Goal: Task Accomplishment & Management: Complete application form

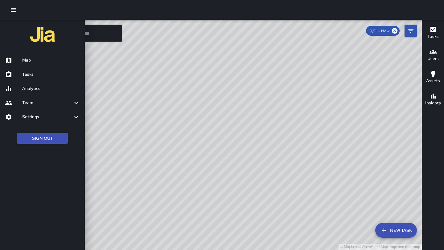
click at [38, 75] on h6 "Tasks" at bounding box center [51, 74] width 58 height 7
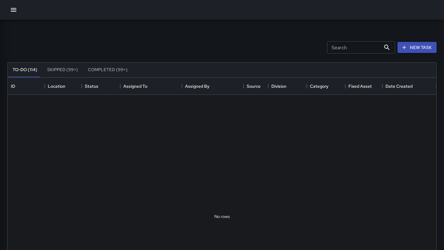
scroll to position [261, 429]
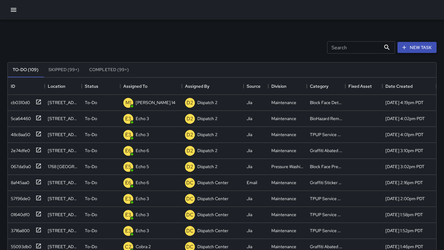
click at [414, 47] on button "New Task" at bounding box center [417, 47] width 39 height 11
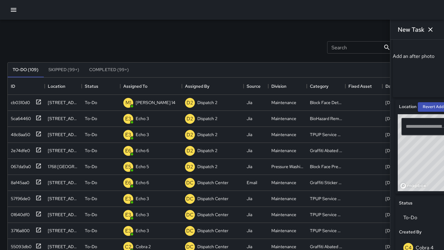
scroll to position [136, 0]
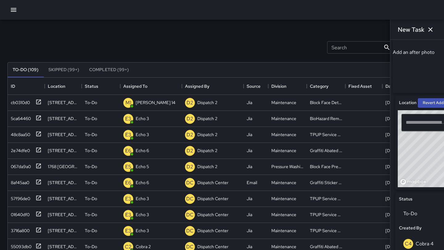
drag, startPoint x: 374, startPoint y: 171, endPoint x: 397, endPoint y: 126, distance: 50.6
click at [398, 126] on div "© Mapbox © OpenStreetMap Improve this map ​" at bounding box center [431, 148] width 66 height 77
drag, startPoint x: 366, startPoint y: 176, endPoint x: 351, endPoint y: 149, distance: 30.7
click at [398, 149] on div "© Mapbox © OpenStreetMap Improve this map" at bounding box center [452, 148] width 108 height 77
drag, startPoint x: 375, startPoint y: 173, endPoint x: 444, endPoint y: 192, distance: 71.2
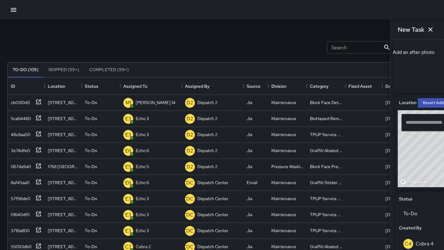
click at [444, 192] on div "Add a before photo Add an after photo Location Revert Address © Mapbox © OpenSt…" at bounding box center [417, 145] width 54 height 211
drag, startPoint x: 425, startPoint y: 176, endPoint x: 379, endPoint y: 131, distance: 63.9
click at [398, 131] on div "© Mapbox © OpenStreetMap Improve this map ​" at bounding box center [431, 148] width 66 height 77
drag, startPoint x: 408, startPoint y: 186, endPoint x: 444, endPoint y: 208, distance: 42.4
click at [444, 208] on div "Add a before photo Add an after photo Location Revert Address © Mapbox © OpenSt…" at bounding box center [417, 145] width 54 height 211
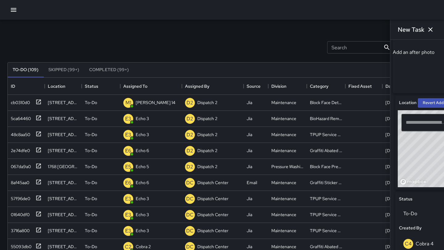
drag, startPoint x: 366, startPoint y: 139, endPoint x: 411, endPoint y: 136, distance: 44.8
click at [411, 136] on div "© Mapbox © OpenStreetMap Improve this map ​" at bounding box center [431, 148] width 66 height 77
drag, startPoint x: 363, startPoint y: 141, endPoint x: 395, endPoint y: 190, distance: 58.8
click at [395, 190] on div "Location Revert Address © Mapbox © OpenStreetMap Improve this map ​" at bounding box center [430, 143] width 71 height 94
drag, startPoint x: 402, startPoint y: 166, endPoint x: 291, endPoint y: 157, distance: 111.1
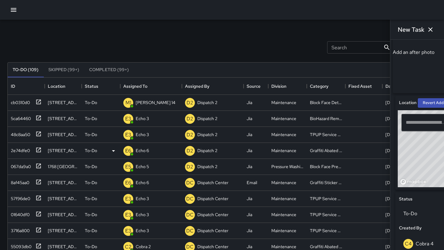
click at [291, 157] on div "Search Search New Task To-Do (109) Skipped (99+) Completed (99+) ID Location St…" at bounding box center [222, 192] width 444 height 345
drag, startPoint x: 390, startPoint y: 158, endPoint x: 354, endPoint y: 199, distance: 54.5
click at [395, 199] on div "Location Revert Address © Mapbox © OpenStreetMap Improve this map ​ Status To-D…" at bounding box center [430, 243] width 71 height 294
drag, startPoint x: 377, startPoint y: 149, endPoint x: 423, endPoint y: 83, distance: 80.6
click at [423, 83] on div "Add a before photo Add an after photo Location Revert Address © Mapbox © OpenSt…" at bounding box center [417, 157] width 49 height 502
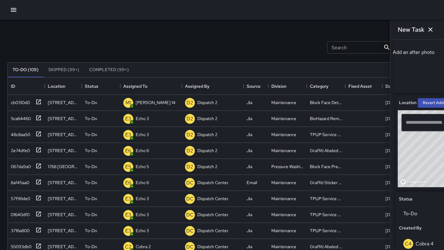
drag, startPoint x: 380, startPoint y: 167, endPoint x: 417, endPoint y: 77, distance: 96.7
click at [417, 77] on div "Add a before photo Add an after photo Location Revert Address © Mapbox © OpenSt…" at bounding box center [417, 157] width 49 height 502
drag, startPoint x: 379, startPoint y: 154, endPoint x: 417, endPoint y: 67, distance: 94.5
click at [417, 67] on div "Add a before photo Add an after photo Location Revert Address © Mapbox © OpenSt…" at bounding box center [417, 157] width 49 height 502
drag, startPoint x: 371, startPoint y: 163, endPoint x: 409, endPoint y: 85, distance: 87.3
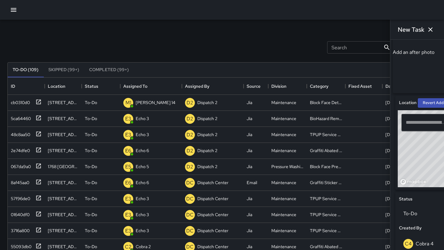
click at [410, 85] on div "Add a before photo Add an after photo Location Revert Address © Mapbox © OpenSt…" at bounding box center [417, 157] width 49 height 502
drag, startPoint x: 384, startPoint y: 143, endPoint x: 362, endPoint y: 192, distance: 53.4
click at [395, 190] on div "Location Revert Address © Mapbox © OpenStreetMap Improve this map ​" at bounding box center [430, 143] width 71 height 94
drag, startPoint x: 370, startPoint y: 156, endPoint x: 373, endPoint y: 170, distance: 14.2
click at [398, 170] on div "© Mapbox © OpenStreetMap Improve this map" at bounding box center [452, 148] width 108 height 77
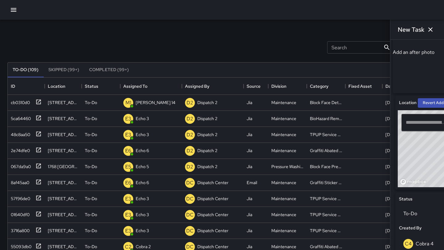
click at [398, 162] on div "© Mapbox © OpenStreetMap Improve this map" at bounding box center [452, 148] width 108 height 77
type input "**********"
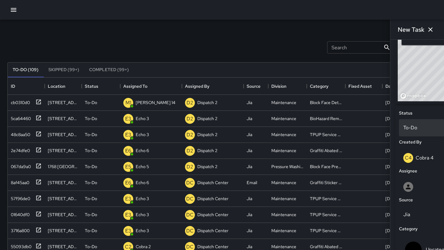
scroll to position [242, 0]
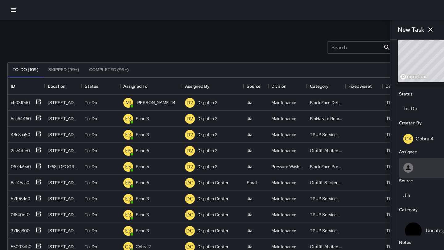
click at [403, 170] on div at bounding box center [430, 168] width 55 height 10
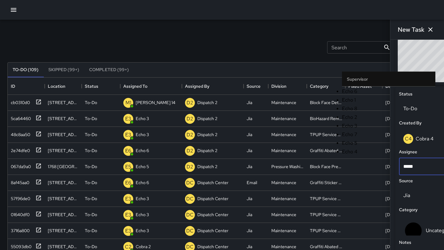
type input "******"
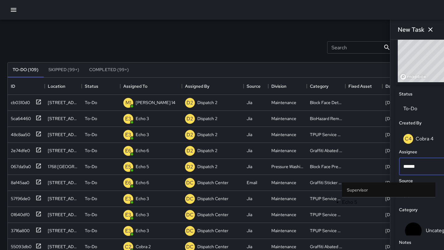
click at [352, 199] on li "Echo 5" at bounding box center [388, 202] width 93 height 7
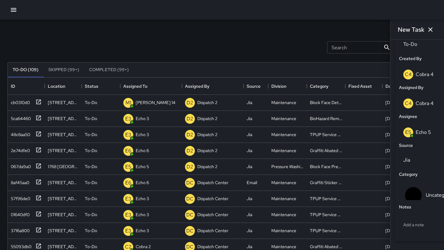
scroll to position [307, 0]
click at [426, 193] on p "Uncategorized" at bounding box center [442, 194] width 32 height 7
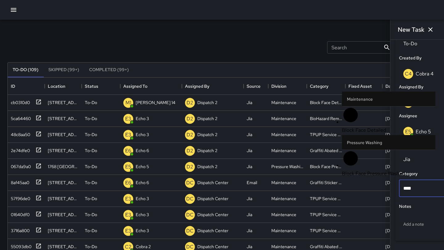
type input "*****"
click at [377, 174] on span "Block Face Pressure Washed" at bounding box center [388, 173] width 93 height 7
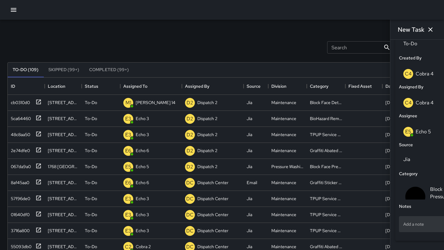
click at [403, 228] on p "Add a note" at bounding box center [430, 224] width 55 height 6
click at [406, 228] on textarea "**********" at bounding box center [447, 223] width 97 height 12
click at [399, 229] on textarea "**********" at bounding box center [447, 223] width 97 height 12
type textarea "**********"
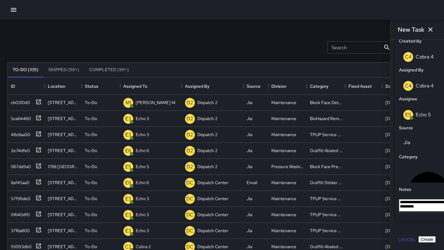
scroll to position [334, 0]
click at [427, 239] on button "Create" at bounding box center [427, 240] width 17 height 6
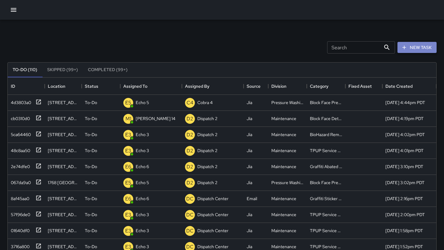
click at [426, 50] on button "New Task" at bounding box center [417, 47] width 39 height 11
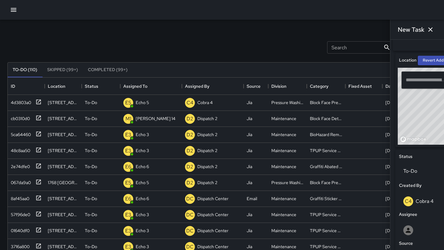
scroll to position [186, 0]
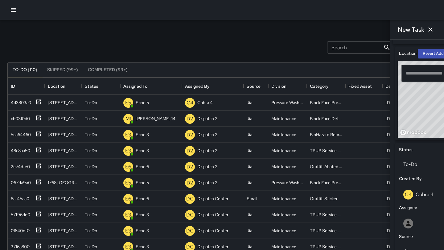
drag, startPoint x: 370, startPoint y: 129, endPoint x: 397, endPoint y: 80, distance: 56.0
click at [398, 80] on div "© Mapbox © OpenStreetMap Improve this map ​" at bounding box center [431, 99] width 66 height 77
drag, startPoint x: 393, startPoint y: 130, endPoint x: 380, endPoint y: 94, distance: 38.2
click at [398, 94] on div "© Mapbox © OpenStreetMap Improve this map" at bounding box center [452, 99] width 108 height 77
click at [398, 115] on div "© Mapbox © OpenStreetMap Improve this map" at bounding box center [452, 99] width 108 height 77
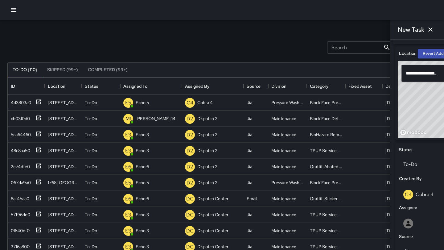
drag, startPoint x: 387, startPoint y: 108, endPoint x: 386, endPoint y: 116, distance: 7.7
click at [398, 116] on div "© Mapbox © OpenStreetMap Improve this map" at bounding box center [452, 99] width 108 height 77
drag, startPoint x: 386, startPoint y: 116, endPoint x: 395, endPoint y: 120, distance: 10.1
click at [398, 120] on div "© Mapbox © OpenStreetMap Improve this map" at bounding box center [452, 99] width 108 height 77
type input "**********"
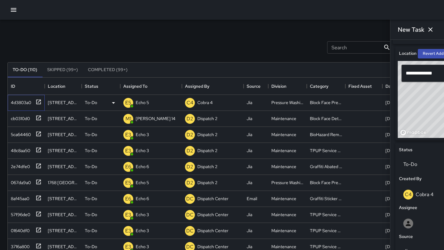
click at [39, 101] on icon at bounding box center [38, 102] width 6 height 6
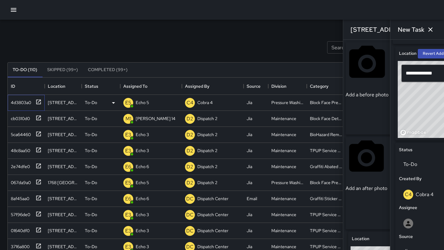
click at [41, 99] on icon at bounding box center [38, 102] width 6 height 6
click at [432, 30] on icon "button" at bounding box center [430, 29] width 7 height 7
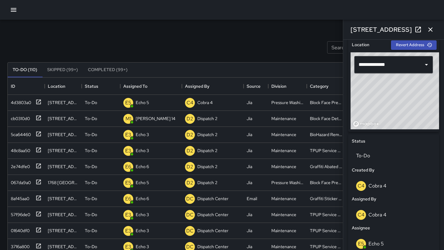
scroll to position [204, 0]
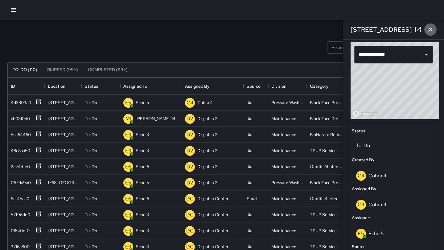
click at [434, 29] on icon "button" at bounding box center [430, 29] width 7 height 7
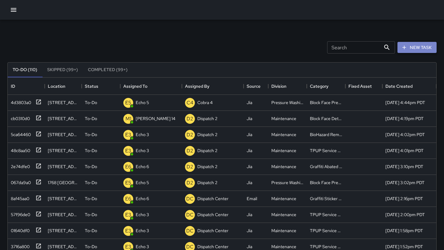
click at [408, 52] on button "New Task" at bounding box center [417, 47] width 39 height 11
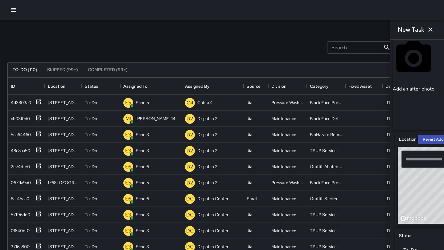
scroll to position [108, 0]
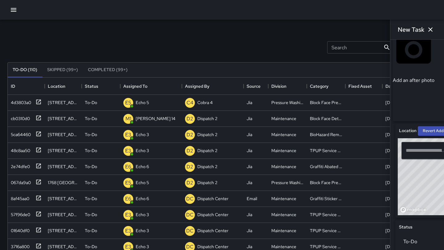
drag, startPoint x: 361, startPoint y: 202, endPoint x: 378, endPoint y: 147, distance: 58.0
click at [398, 146] on div "© Mapbox © OpenStreetMap Improve this map ​" at bounding box center [431, 176] width 66 height 77
click at [398, 190] on div "© Mapbox © OpenStreetMap Improve this map" at bounding box center [452, 176] width 108 height 77
type input "**********"
drag, startPoint x: 381, startPoint y: 186, endPoint x: 380, endPoint y: 193, distance: 6.6
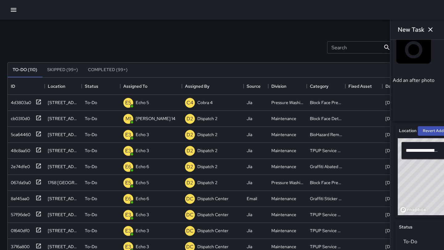
click at [398, 193] on div "© Mapbox © OpenStreetMap Improve this map" at bounding box center [452, 176] width 108 height 77
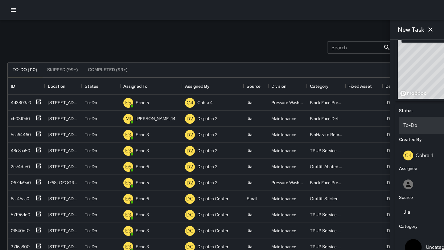
scroll to position [237, 0]
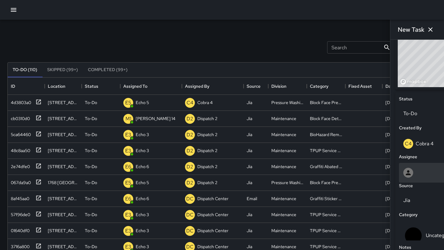
click at [403, 175] on div at bounding box center [430, 173] width 55 height 10
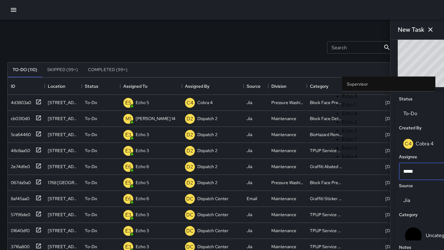
type input "******"
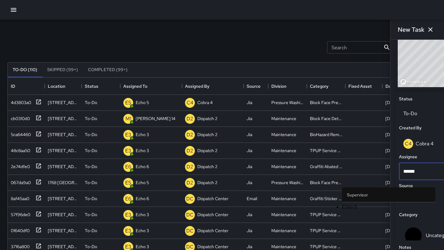
click at [357, 204] on li "Echo 5" at bounding box center [388, 207] width 93 height 7
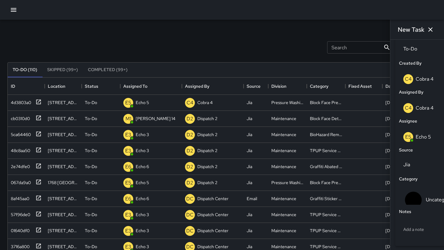
scroll to position [316, 0]
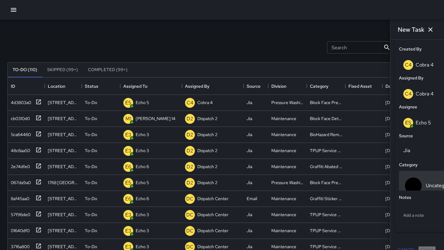
click at [426, 184] on p "Uncategorized" at bounding box center [442, 185] width 32 height 7
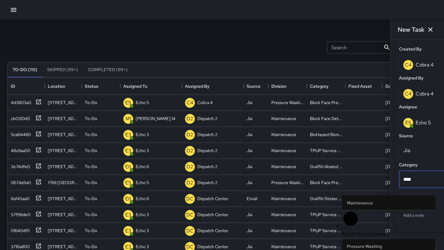
type input "*****"
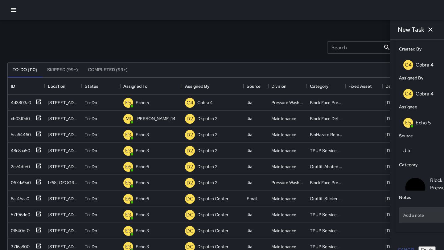
click at [403, 216] on p "Add a note" at bounding box center [430, 216] width 55 height 6
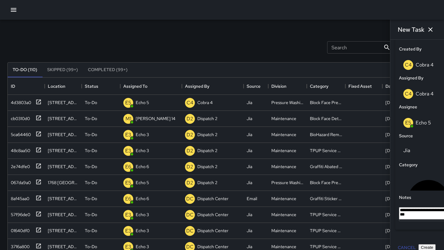
type textarea "**********"
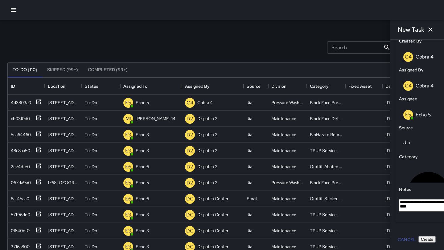
scroll to position [335, 0]
click at [424, 240] on button "Create" at bounding box center [427, 240] width 17 height 6
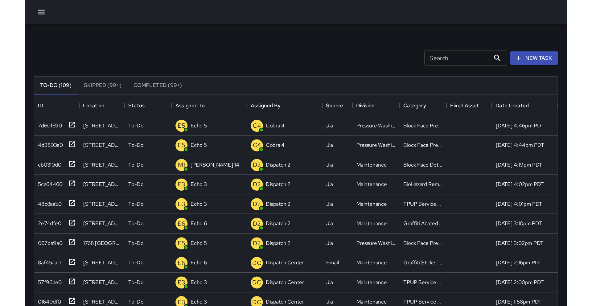
scroll to position [261, 458]
